Goal: Check status

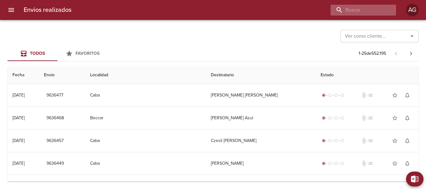
drag, startPoint x: 368, startPoint y: 17, endPoint x: 370, endPoint y: 11, distance: 6.6
click at [369, 13] on div "Envios realizados AG" at bounding box center [213, 10] width 426 height 20
click at [370, 11] on input "buscar" at bounding box center [345, 10] width 80 height 11
paste input "272874"
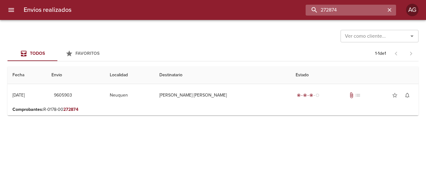
click at [336, 7] on input "272874" at bounding box center [345, 10] width 80 height 11
click at [336, 7] on input "9605903" at bounding box center [345, 10] width 80 height 11
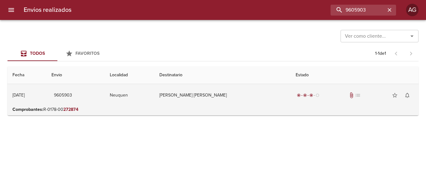
click at [249, 97] on td "[PERSON_NAME] [PERSON_NAME]" at bounding box center [222, 95] width 136 height 22
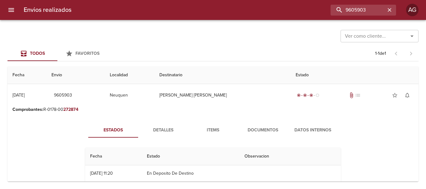
click at [265, 130] on span "Documentos" at bounding box center [262, 130] width 42 height 8
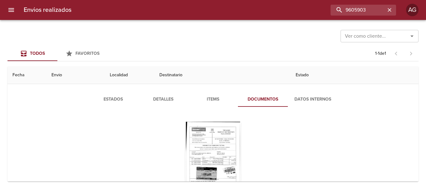
scroll to position [62, 0]
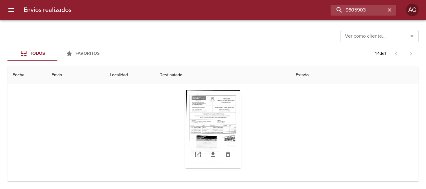
click at [225, 119] on div "Tabla de envíos del cliente" at bounding box center [213, 129] width 56 height 78
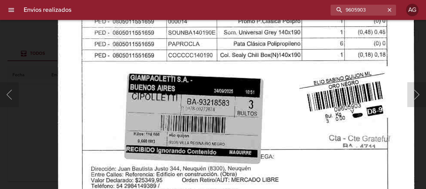
click at [269, 61] on img "Lightbox" at bounding box center [235, 33] width 357 height 512
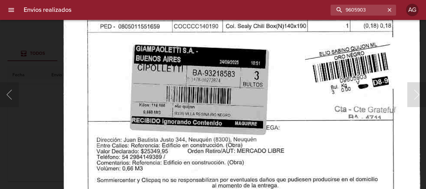
click at [255, 69] on img "Lightbox" at bounding box center [241, 4] width 357 height 512
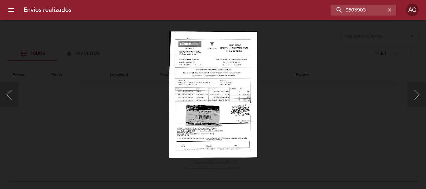
click at [324, 123] on div "Lightbox" at bounding box center [213, 94] width 426 height 189
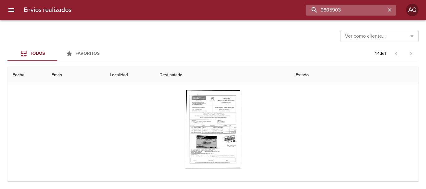
click at [351, 9] on input "9605903" at bounding box center [345, 10] width 80 height 11
paste input "[PERSON_NAME] [PERSON_NAME]"
type input "[PERSON_NAME] [PERSON_NAME]"
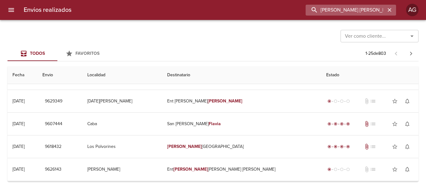
scroll to position [0, 0]
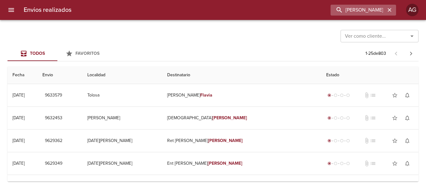
click at [387, 9] on icon "button" at bounding box center [389, 10] width 6 height 6
